Goal: Task Accomplishment & Management: Manage account settings

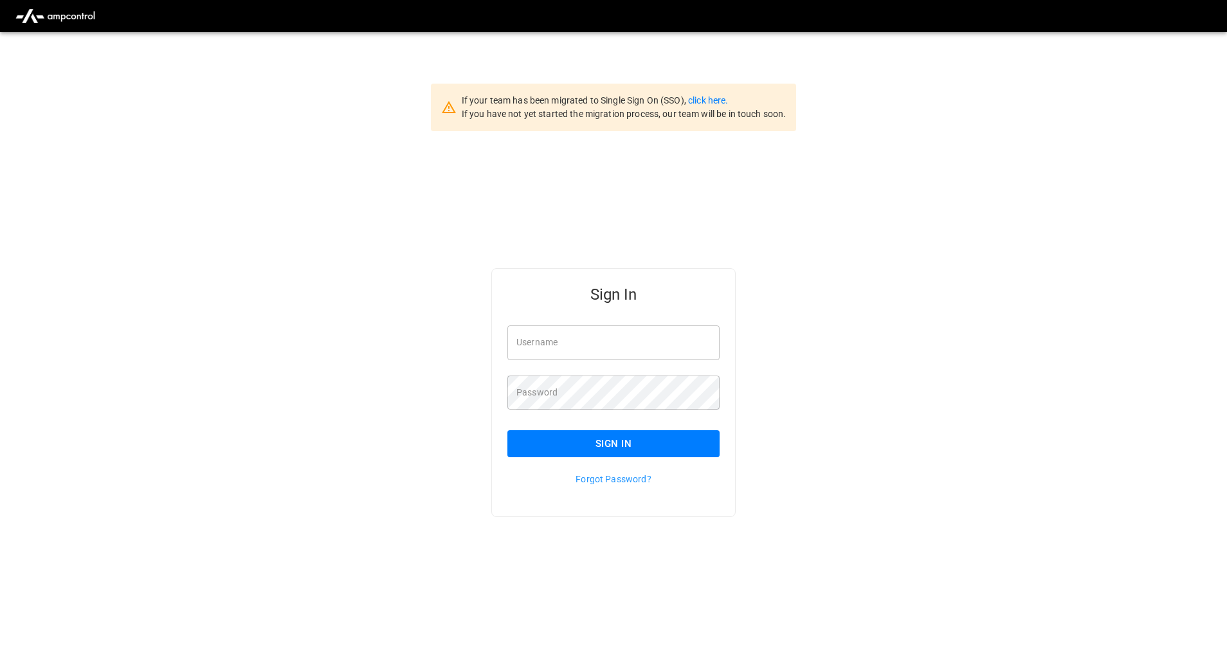
type input "**********"
click at [601, 444] on button "Sign In" at bounding box center [613, 443] width 212 height 27
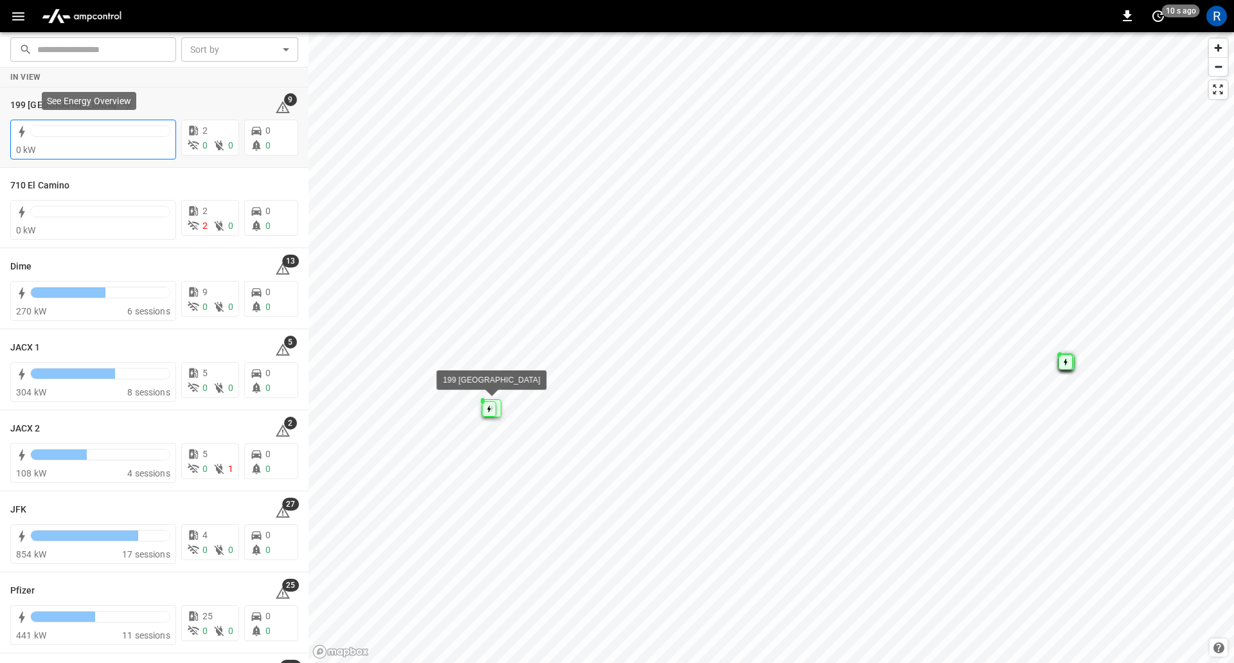
click at [101, 130] on div at bounding box center [100, 131] width 139 height 10
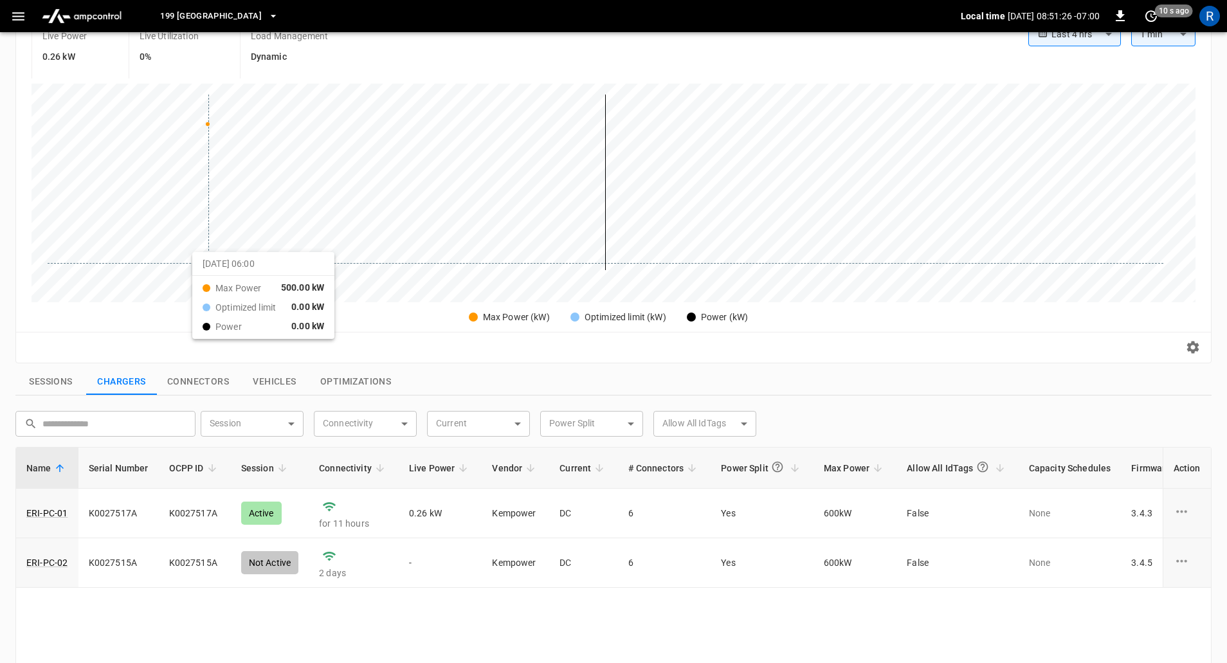
scroll to position [163, 0]
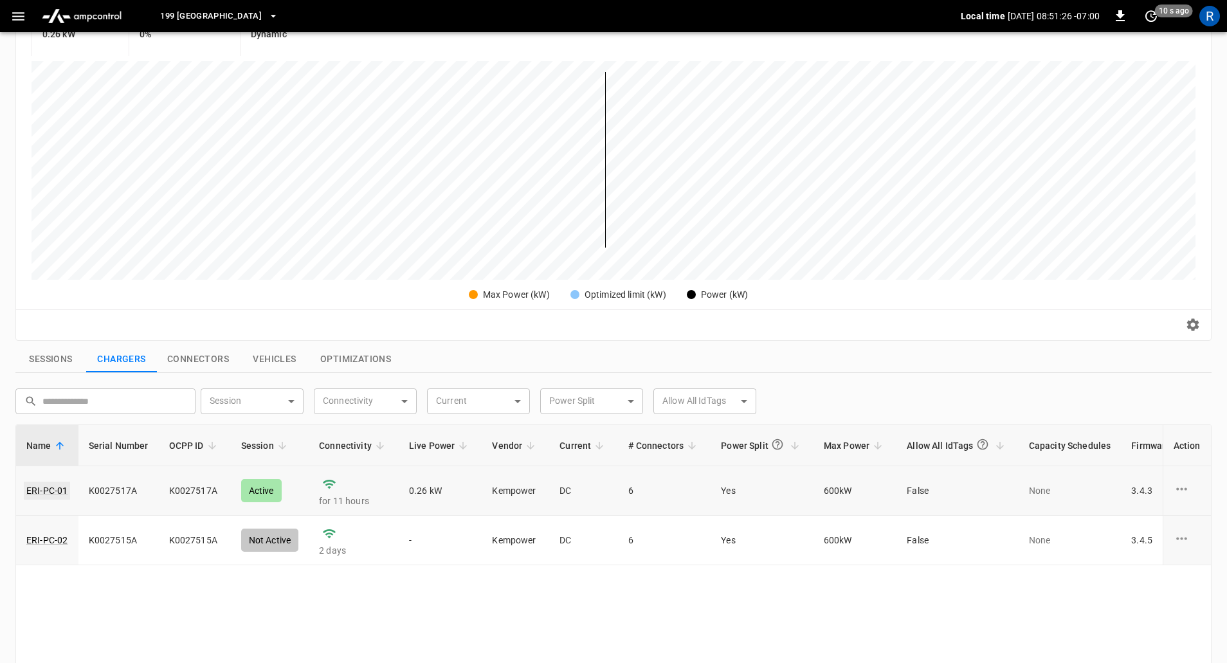
click at [53, 492] on link "ERI-PC-01" at bounding box center [47, 490] width 46 height 18
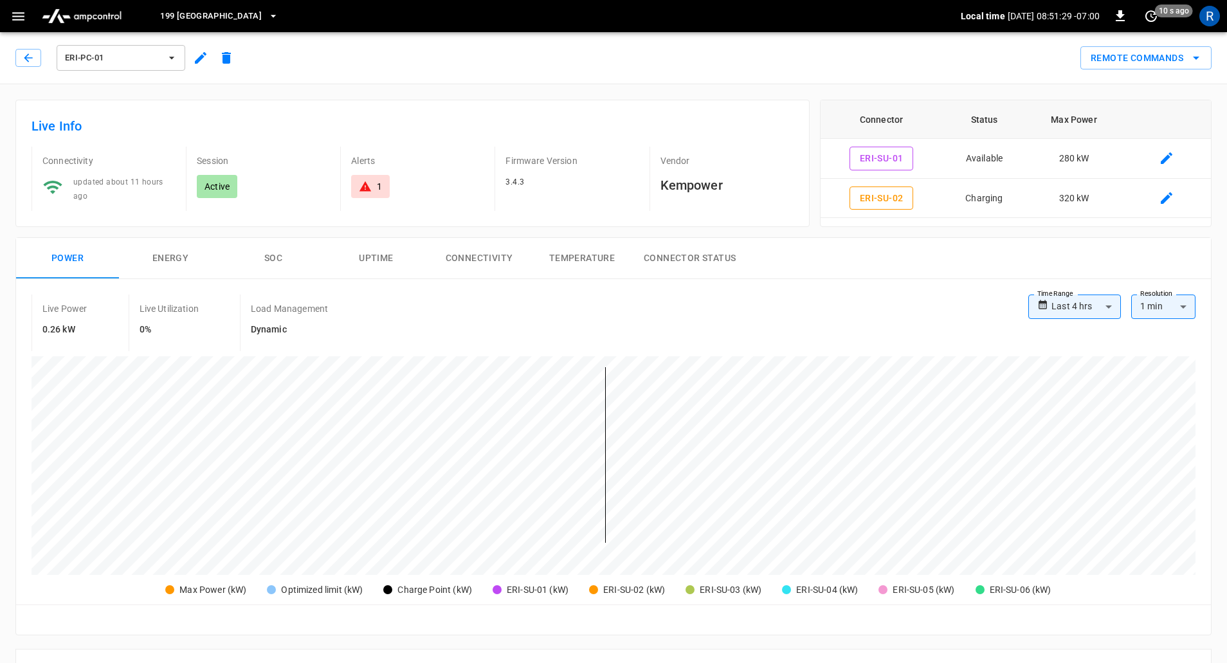
click at [193, 57] on icon "button" at bounding box center [200, 57] width 15 height 15
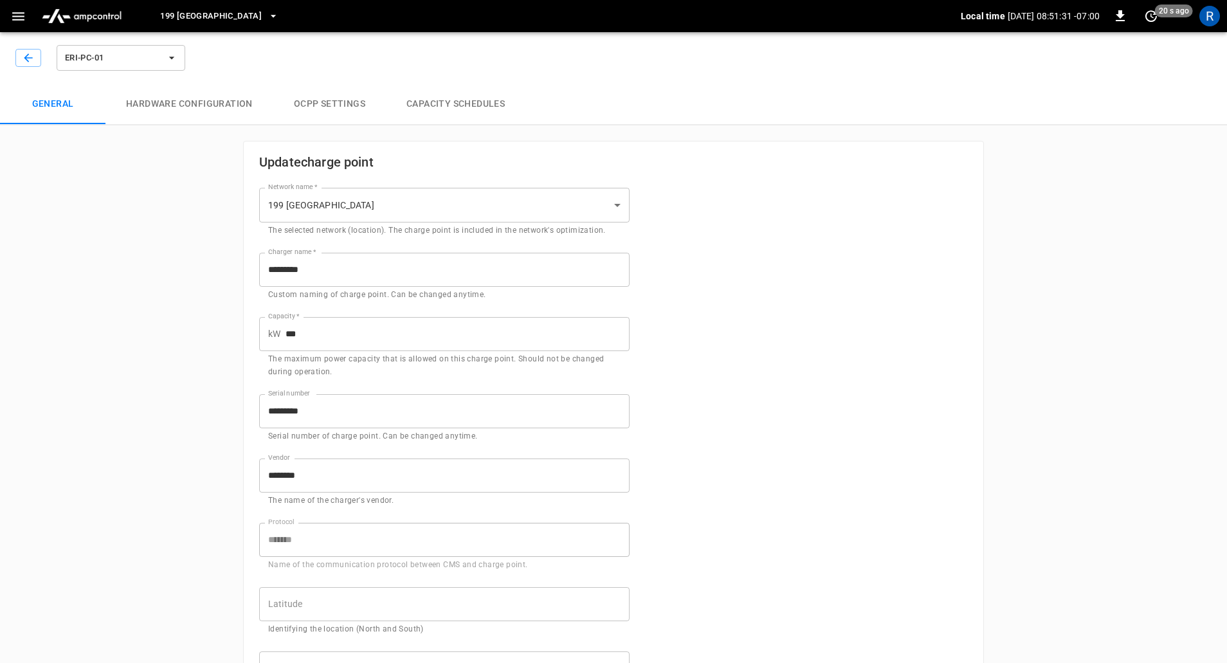
click at [350, 105] on button "OCPP settings" at bounding box center [329, 104] width 112 height 41
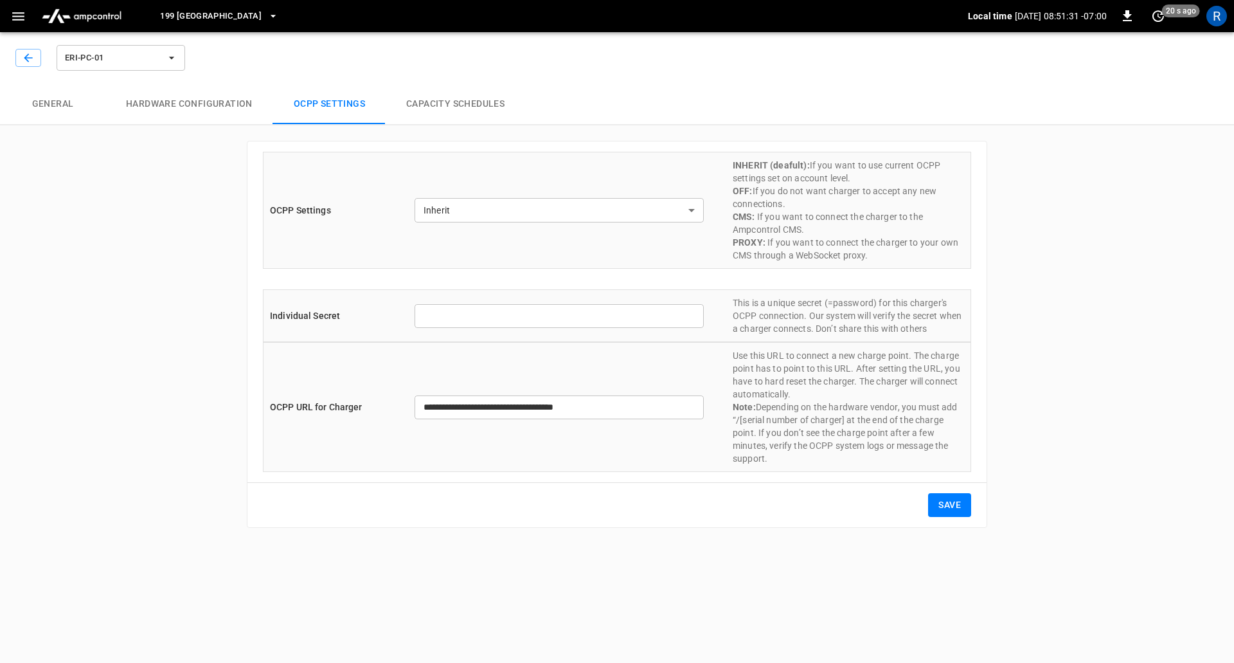
type input "**********"
type input "*******"
click at [229, 104] on button "Hardware configuration" at bounding box center [189, 104] width 168 height 41
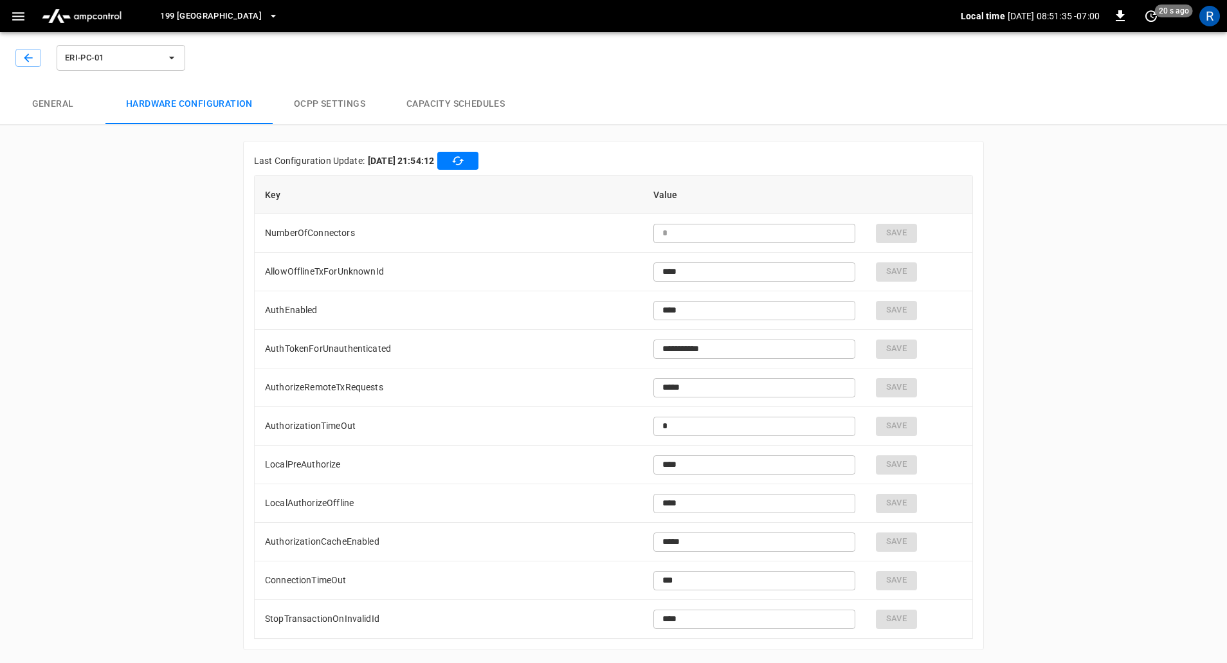
click at [464, 163] on icon "button" at bounding box center [457, 160] width 13 height 13
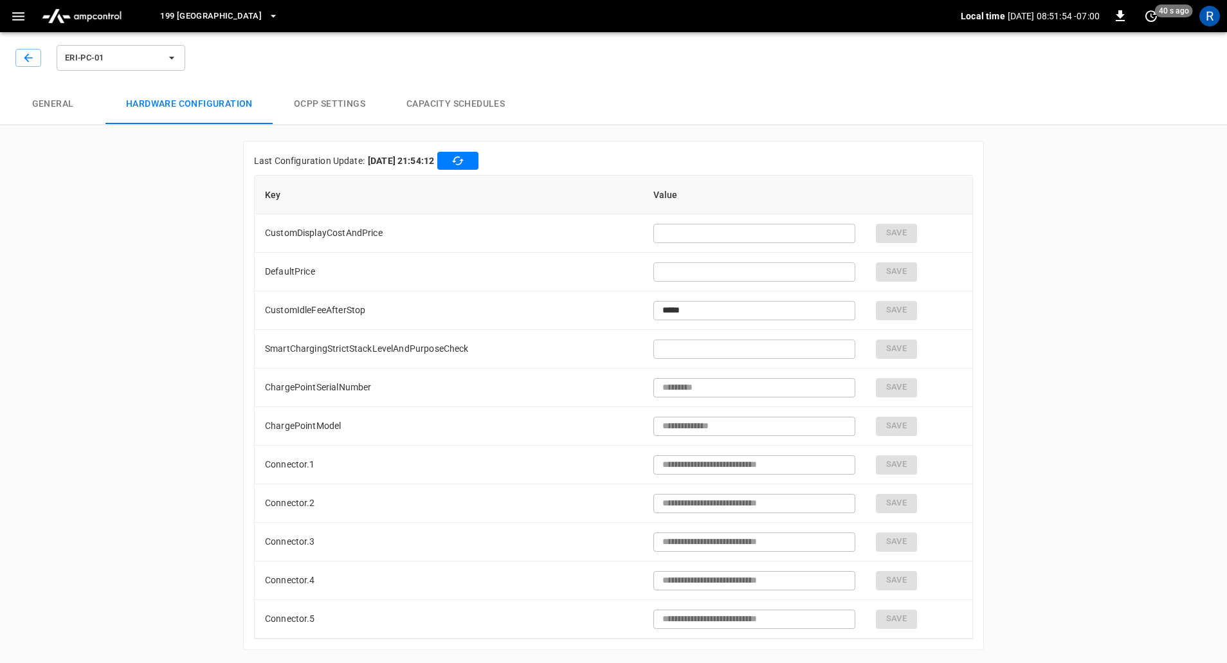
scroll to position [2739, 0]
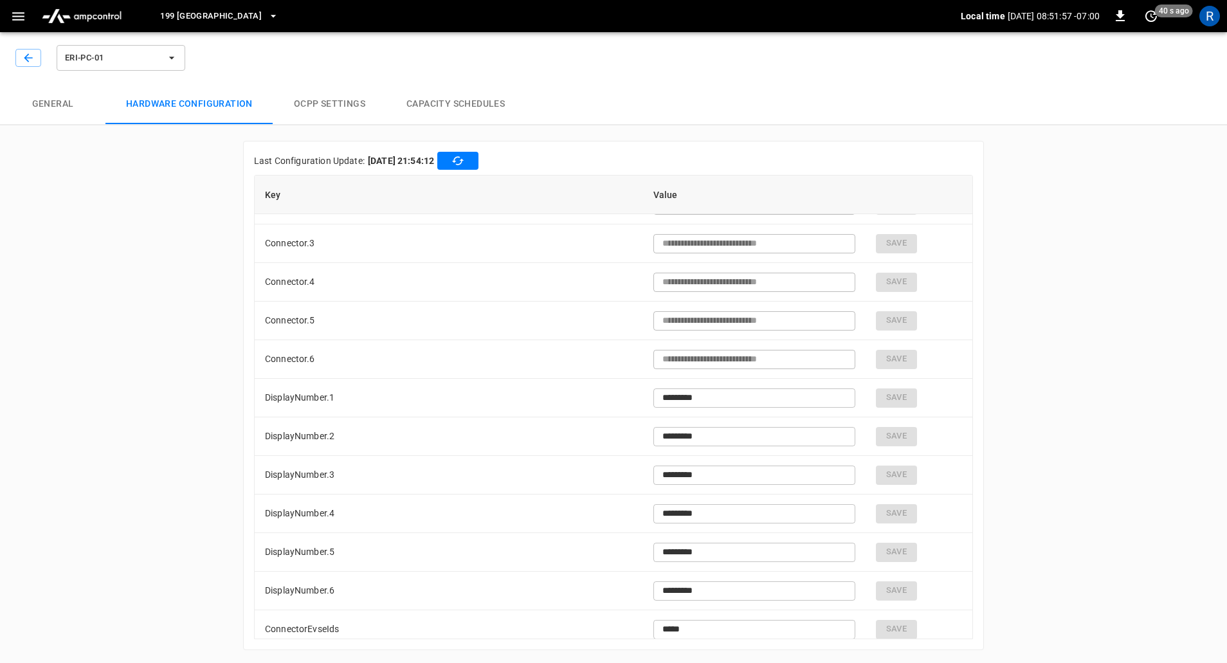
type input "*"
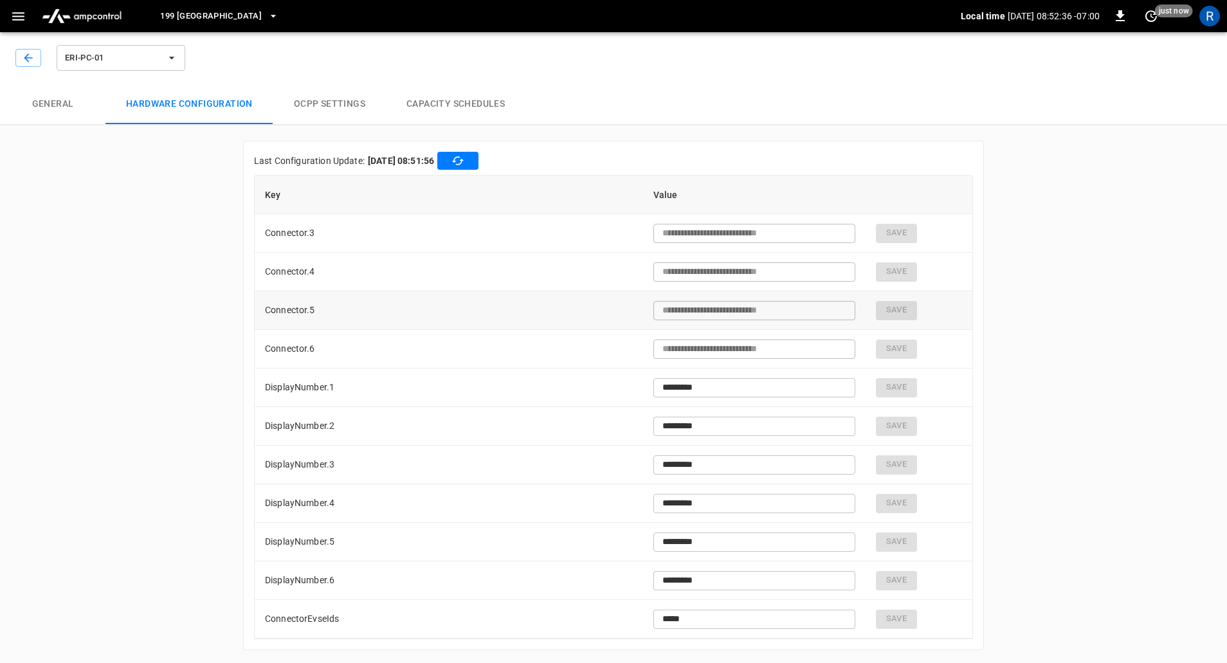
scroll to position [3, 0]
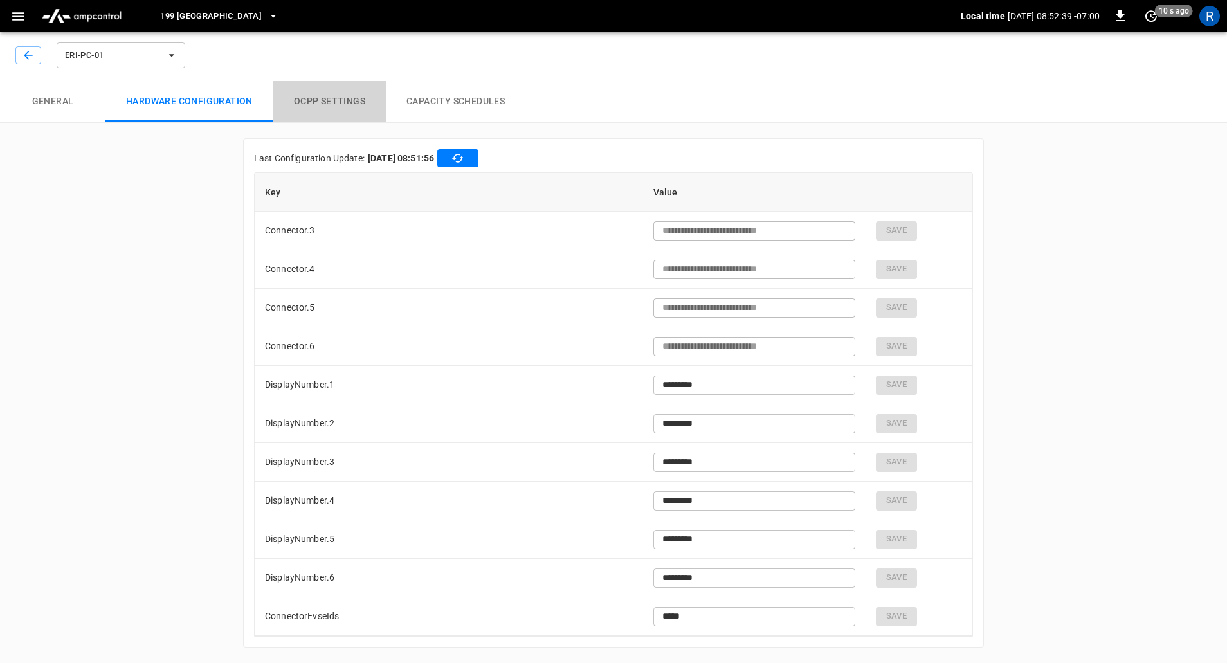
click at [350, 102] on button "OCPP settings" at bounding box center [329, 101] width 112 height 41
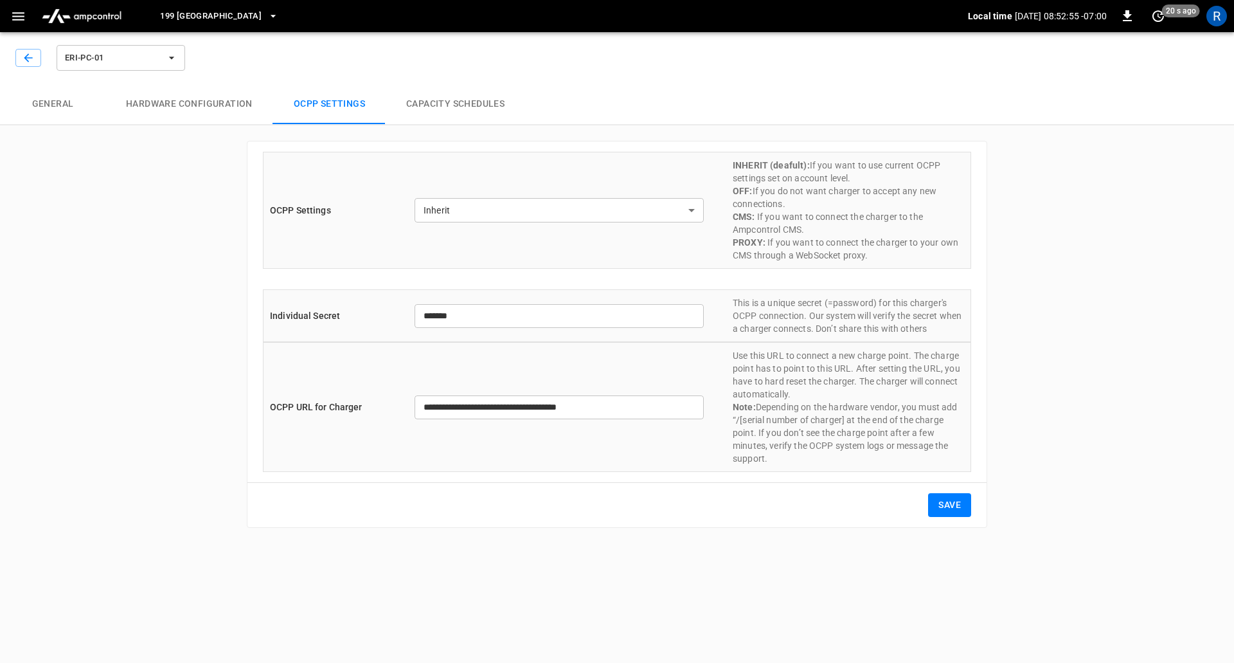
click at [432, 107] on button "Capacity Schedules" at bounding box center [455, 104] width 139 height 41
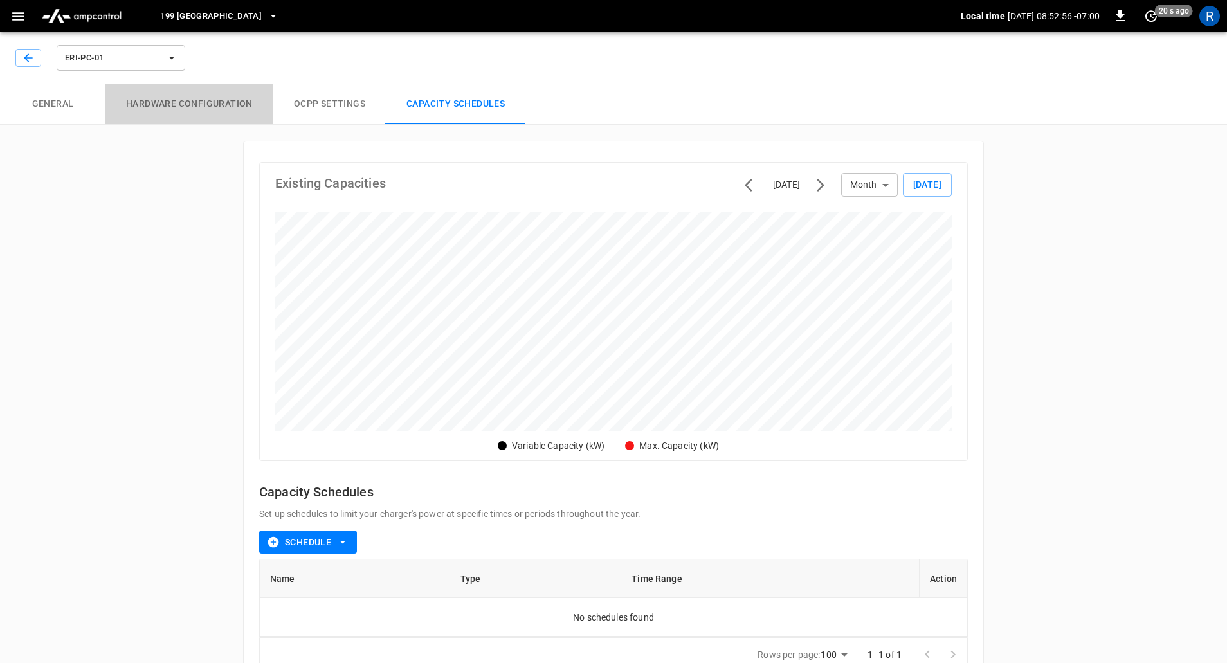
click at [147, 98] on button "Hardware configuration" at bounding box center [189, 104] width 168 height 41
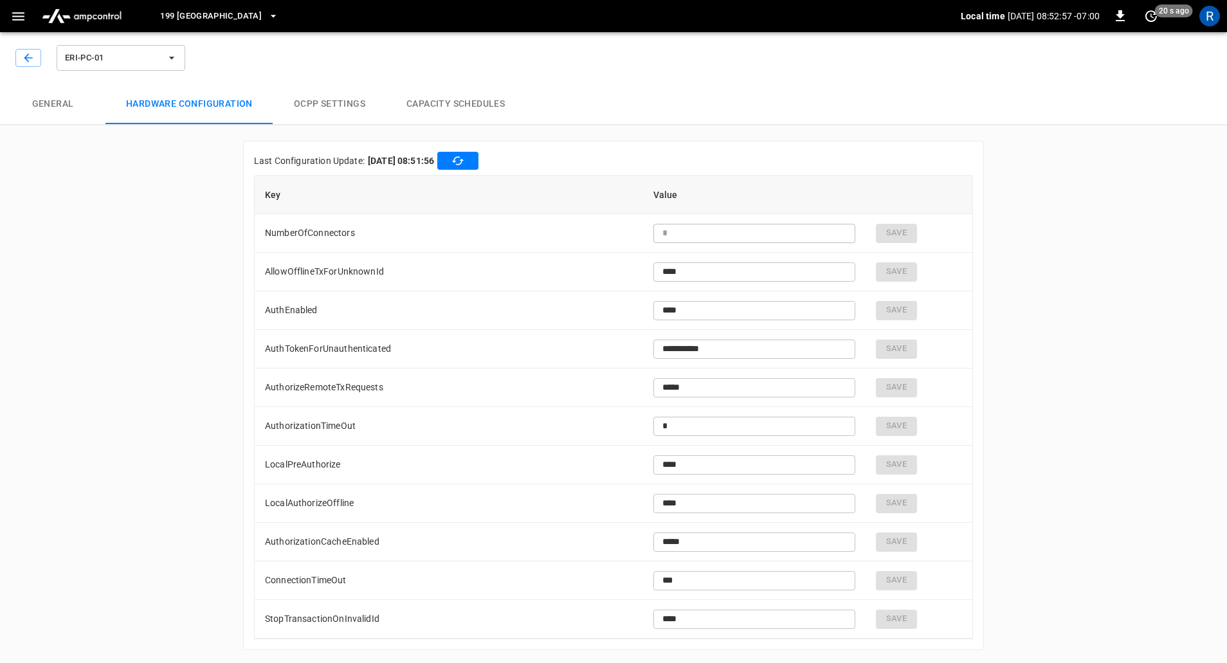
click at [66, 106] on button "General" at bounding box center [52, 104] width 105 height 41
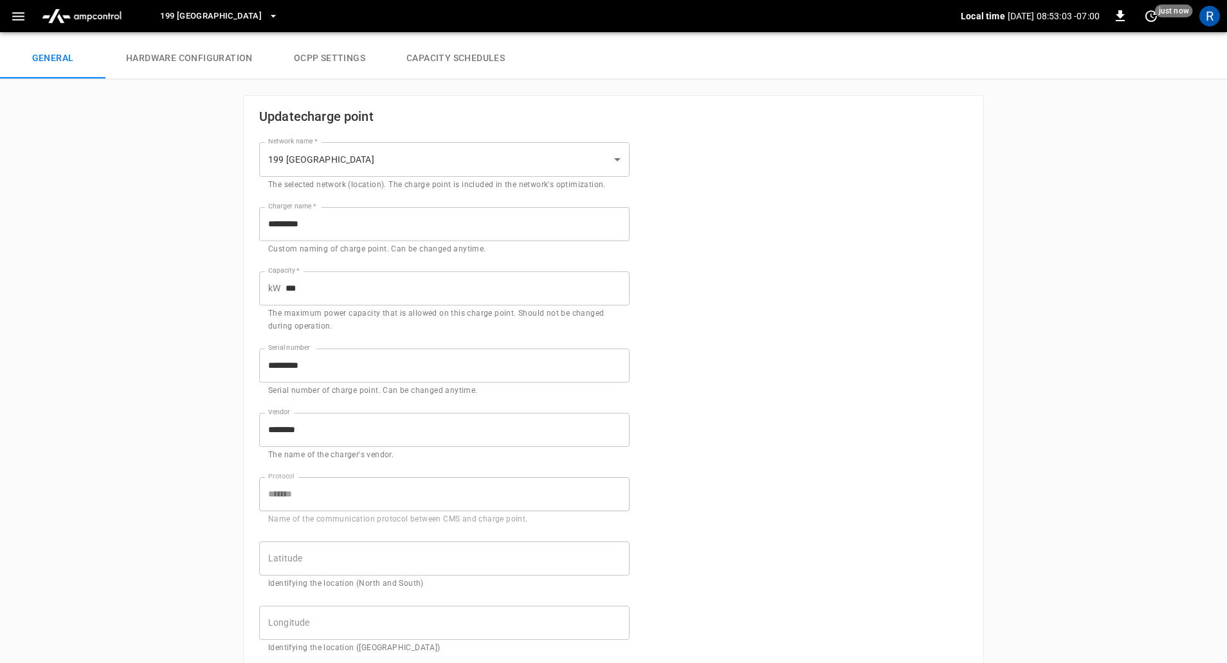
scroll to position [30, 0]
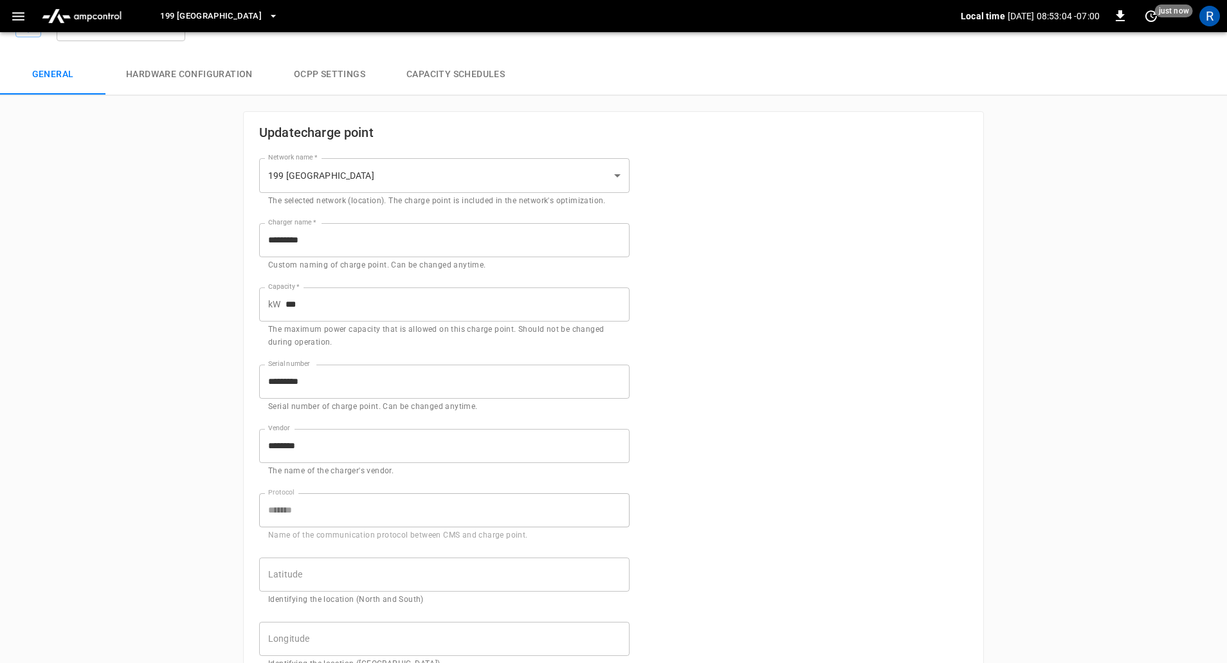
click at [155, 73] on button "Hardware configuration" at bounding box center [189, 74] width 168 height 41
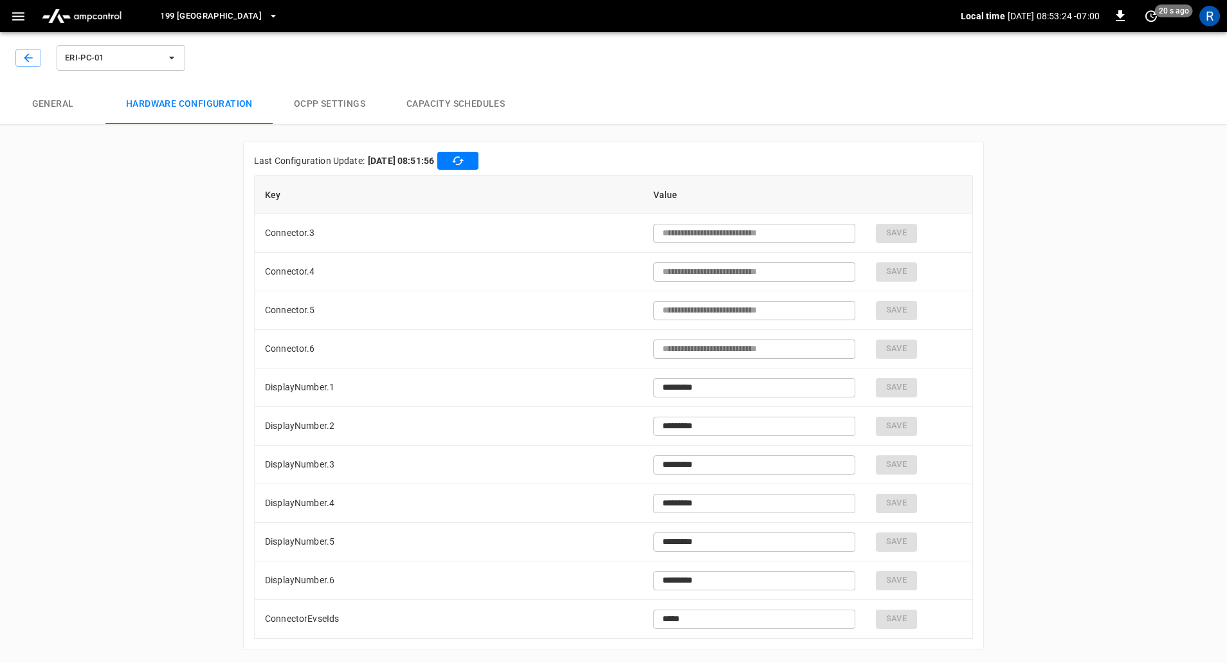
scroll to position [3, 0]
click at [113, 264] on div "**********" at bounding box center [613, 343] width 1227 height 638
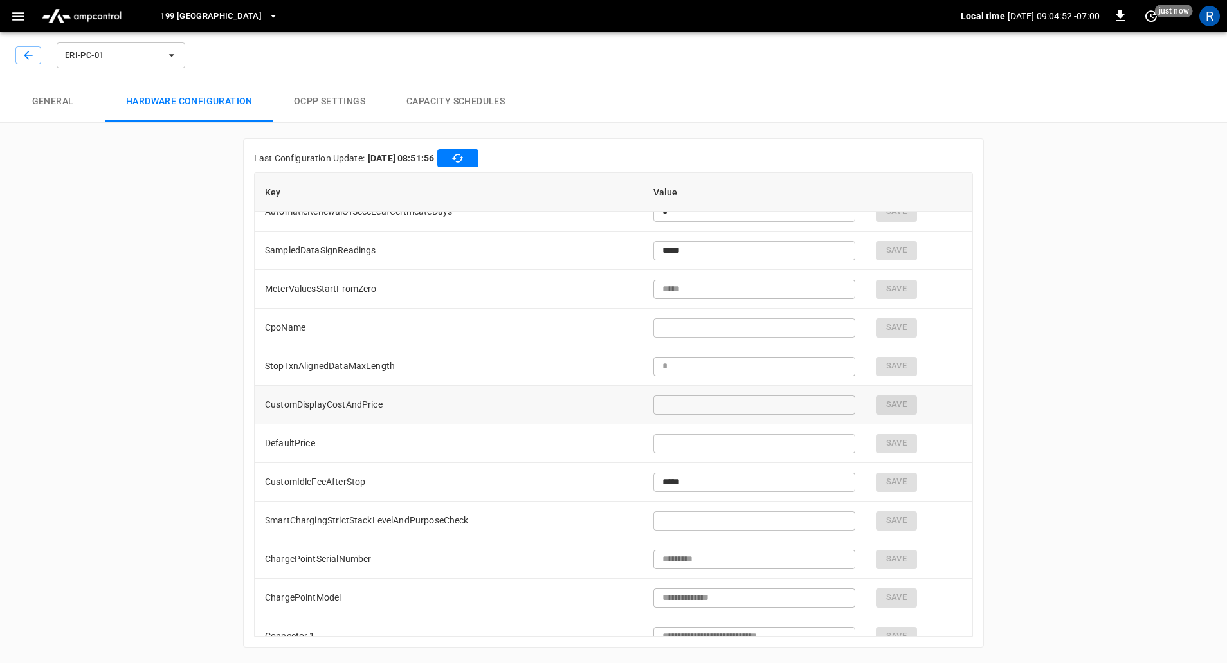
click at [417, 395] on td "CustomDisplayCostAndPrice" at bounding box center [449, 405] width 388 height 39
click at [793, 409] on input "text" at bounding box center [754, 405] width 202 height 24
drag, startPoint x: 380, startPoint y: 403, endPoint x: 257, endPoint y: 402, distance: 122.8
click at [257, 402] on td "CustomDisplayCostAndPrice" at bounding box center [449, 405] width 388 height 39
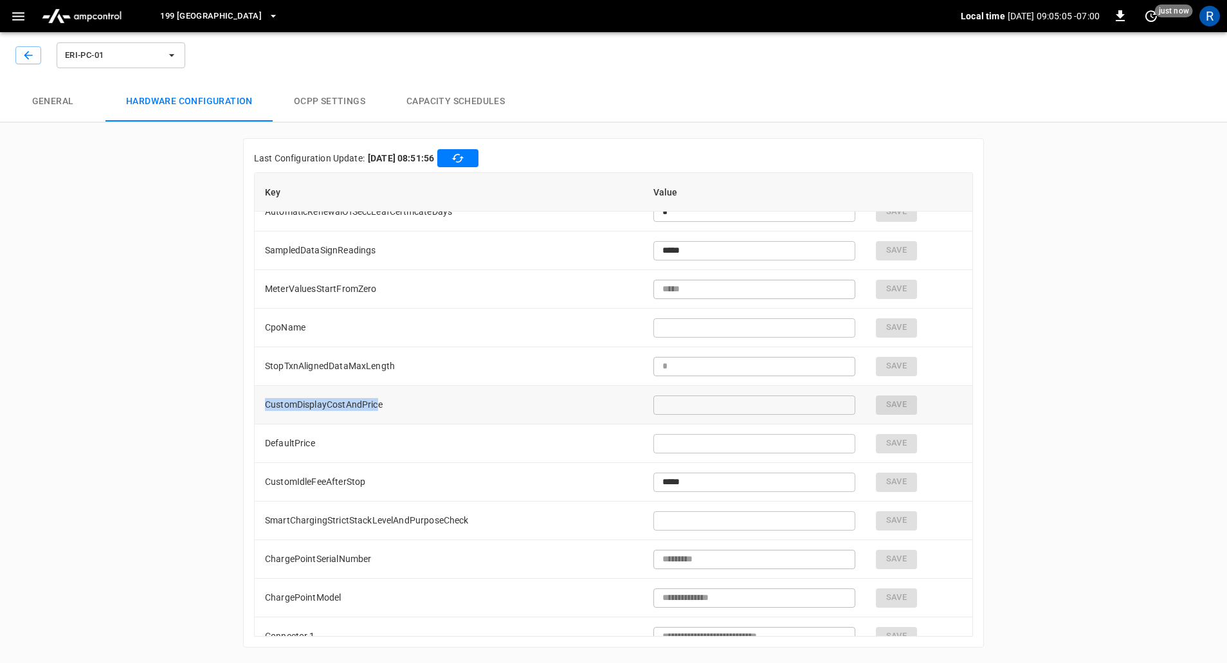
click at [355, 400] on td "CustomDisplayCostAndPrice" at bounding box center [449, 405] width 388 height 39
drag, startPoint x: 381, startPoint y: 404, endPoint x: 265, endPoint y: 411, distance: 116.6
click at [265, 411] on td "CustomDisplayCostAndPrice" at bounding box center [449, 405] width 388 height 39
copy td "CustomDisplayCostAndPrice"
click at [708, 404] on input "text" at bounding box center [754, 405] width 202 height 24
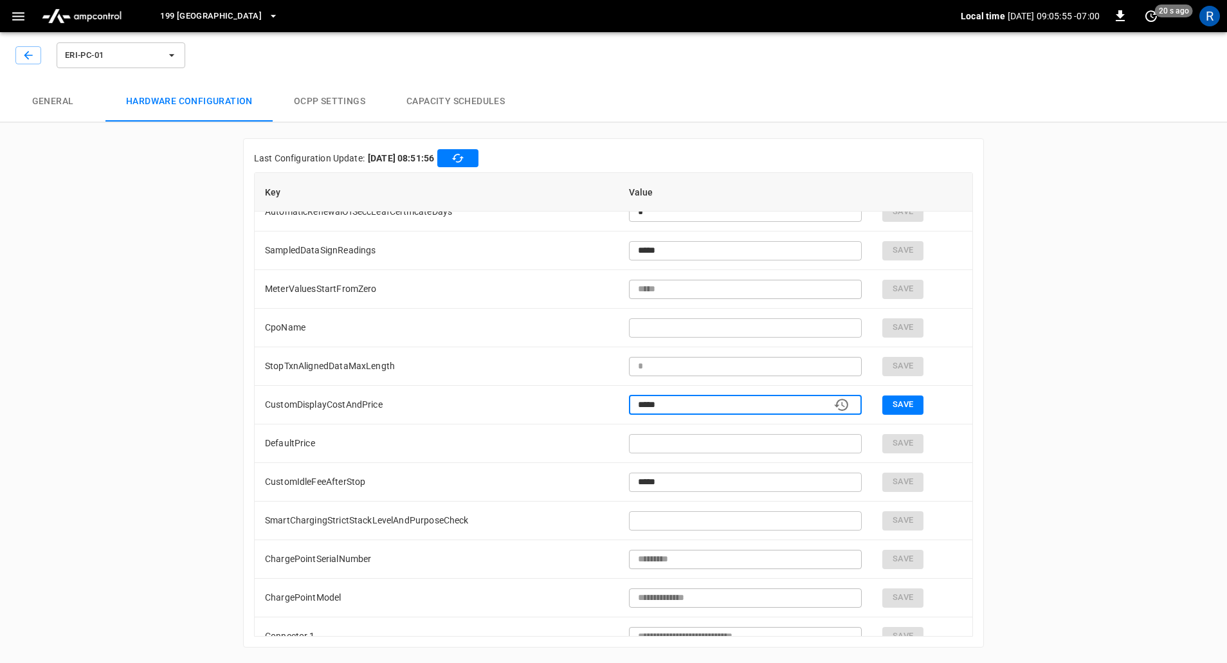
type input "*****"
click at [168, 301] on div "**********" at bounding box center [613, 343] width 1227 height 638
click at [894, 404] on button "Save" at bounding box center [902, 404] width 41 height 19
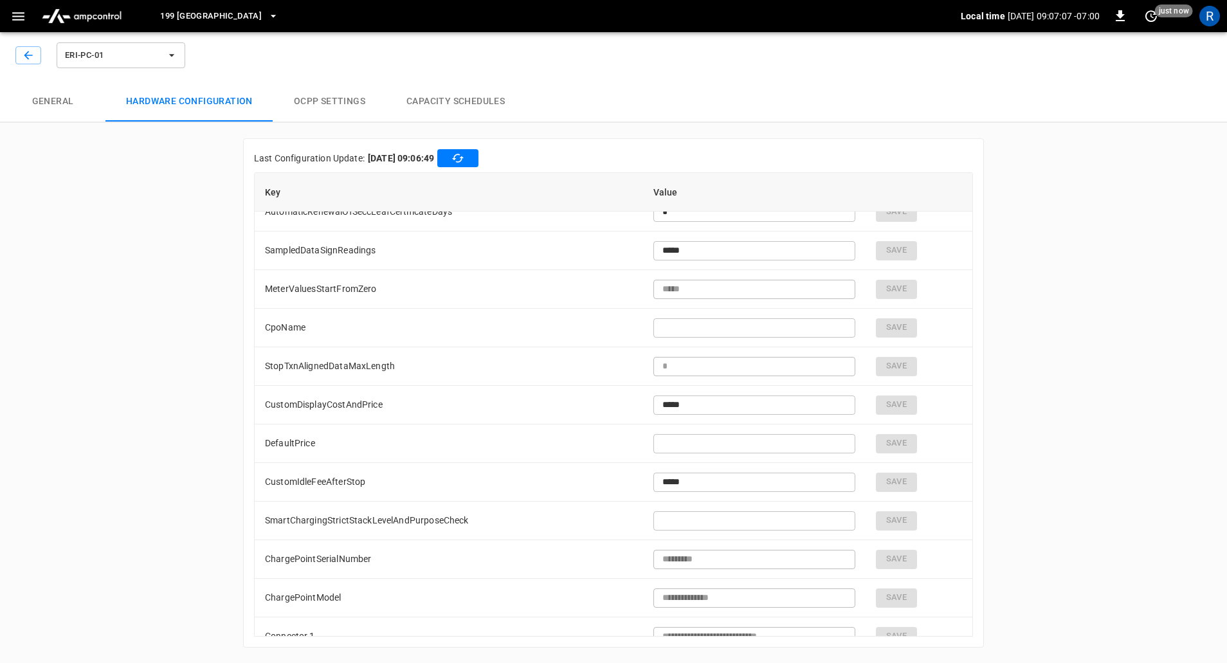
click at [172, 54] on icon "button" at bounding box center [171, 55] width 13 height 13
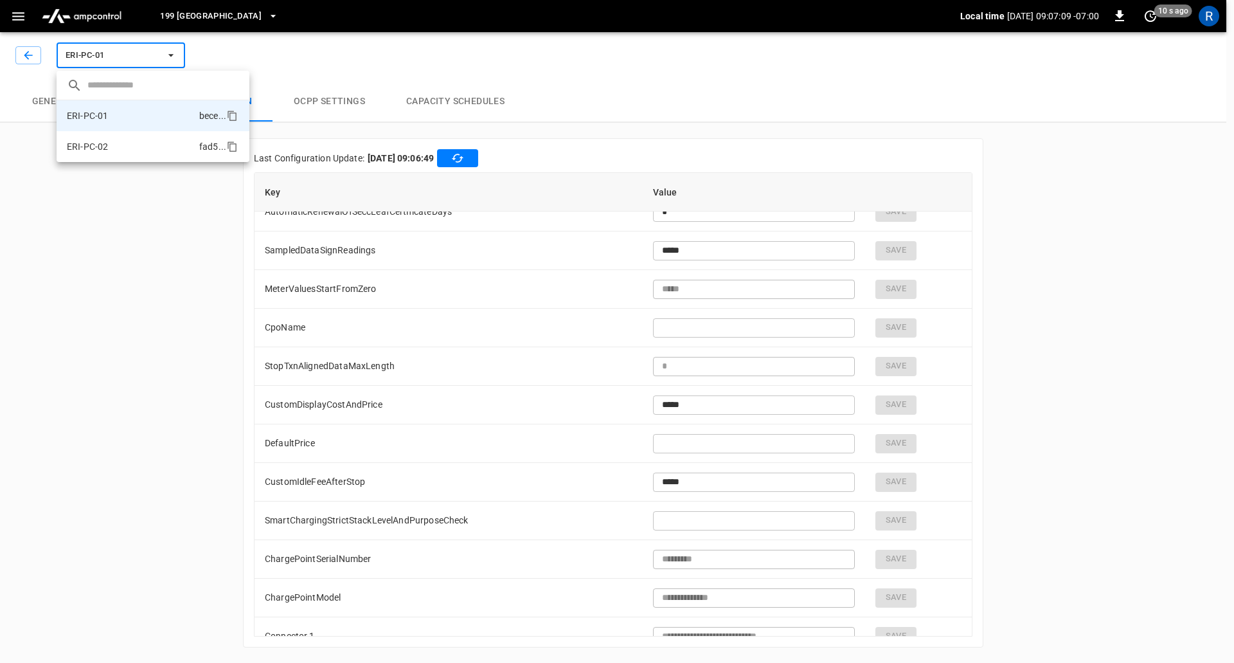
click at [143, 142] on li "ERI-PC-02 fad5 ..." at bounding box center [153, 146] width 193 height 31
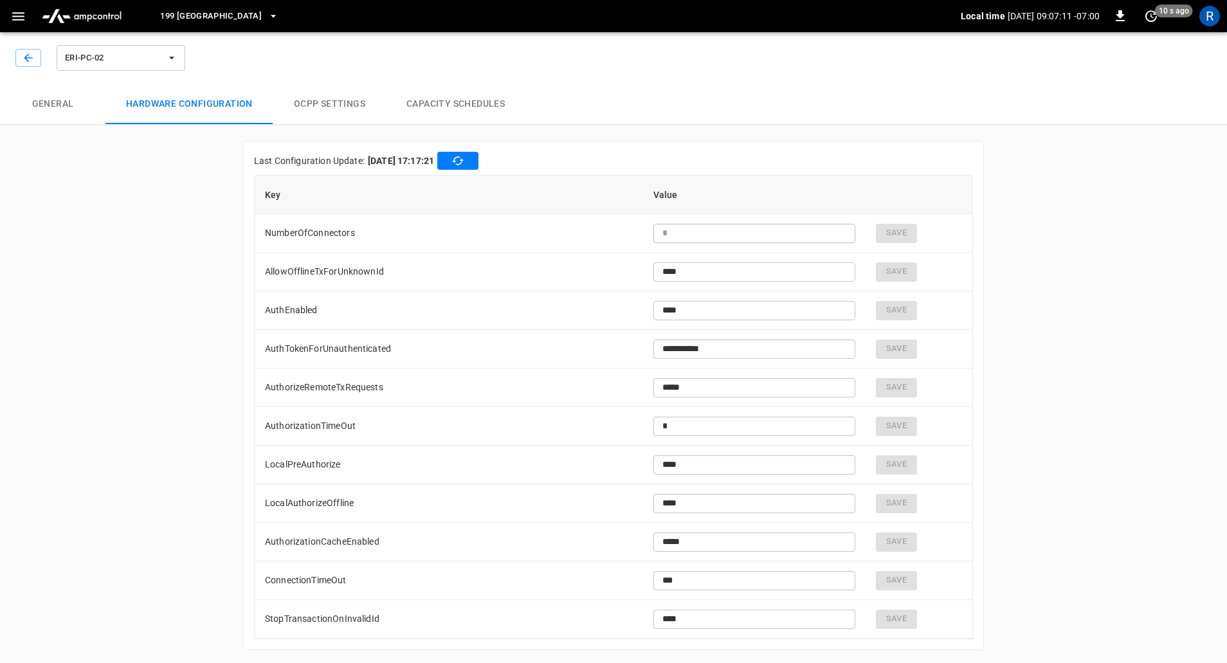
scroll to position [2564, 0]
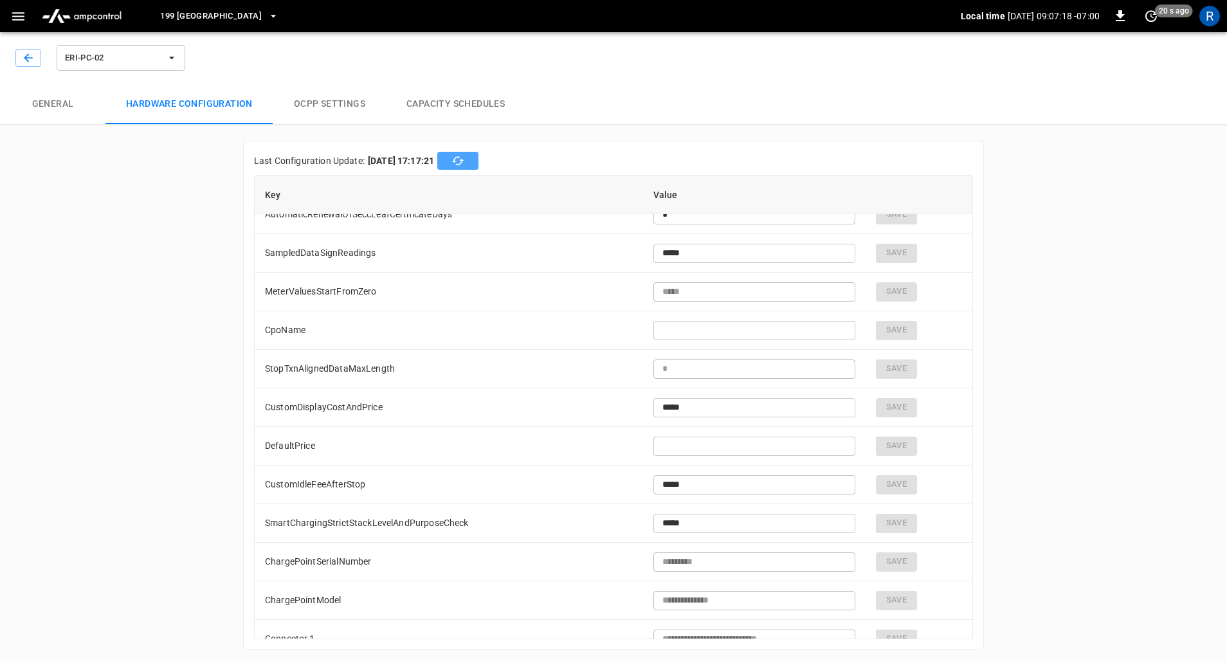
click at [464, 163] on icon "button" at bounding box center [457, 160] width 13 height 13
